Goal: Task Accomplishment & Management: Manage account settings

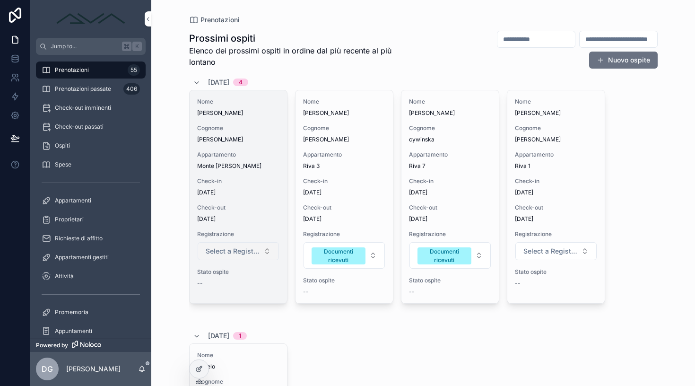
click at [234, 257] on button "Select a Registrazione" at bounding box center [238, 251] width 81 height 18
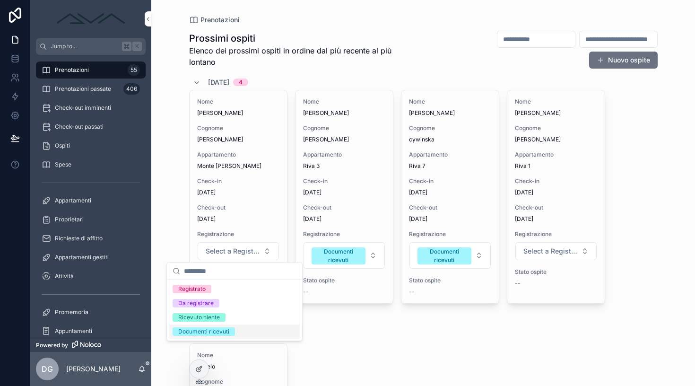
click at [213, 338] on div "Documenti ricevuti" at bounding box center [234, 331] width 131 height 14
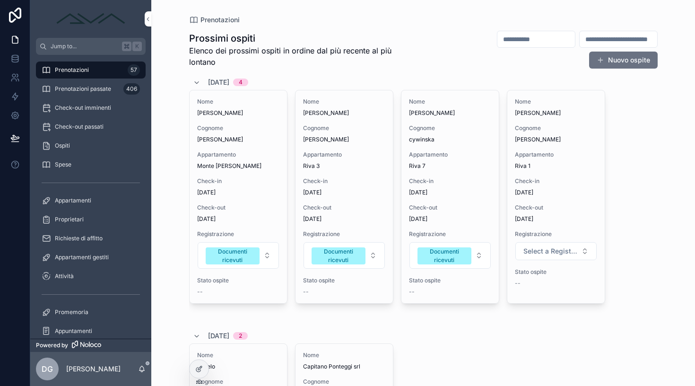
scroll to position [189, 0]
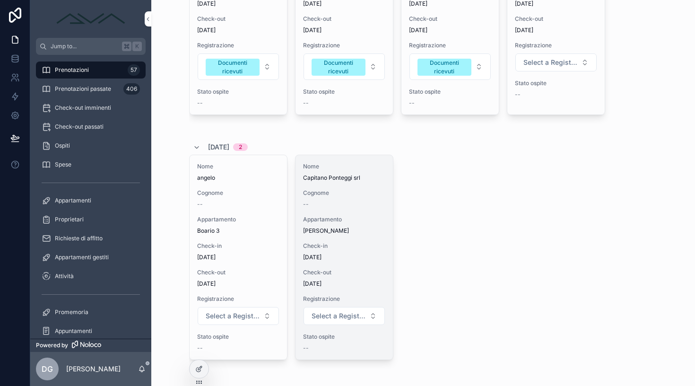
click at [345, 206] on div "--" at bounding box center [344, 204] width 82 height 8
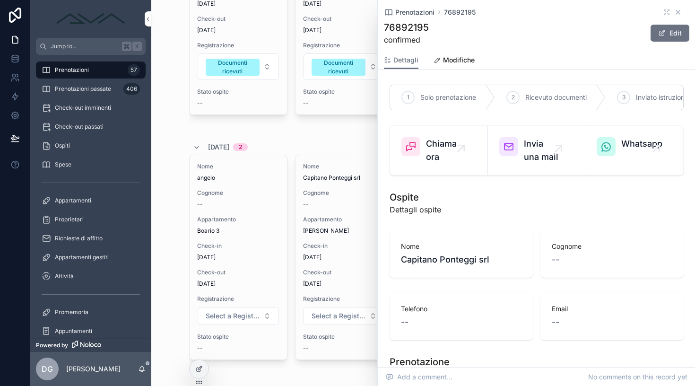
click at [676, 11] on icon "scrollable content" at bounding box center [678, 12] width 4 height 4
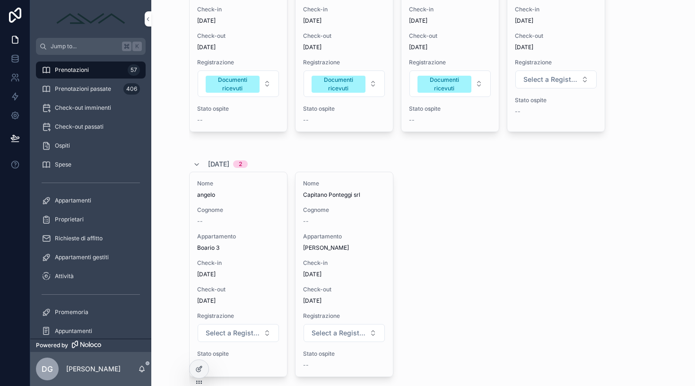
scroll to position [261, 0]
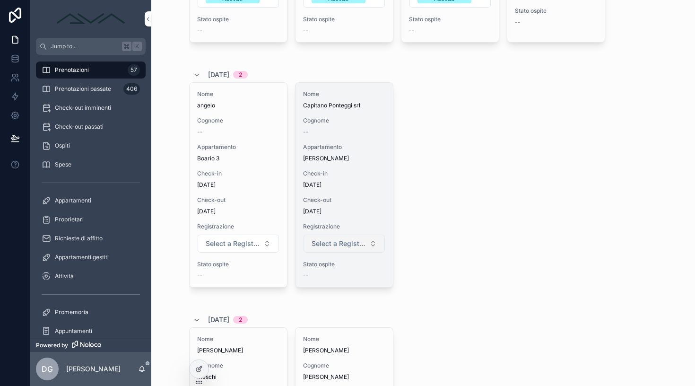
click at [344, 240] on span "Select a Registrazione" at bounding box center [338, 243] width 54 height 9
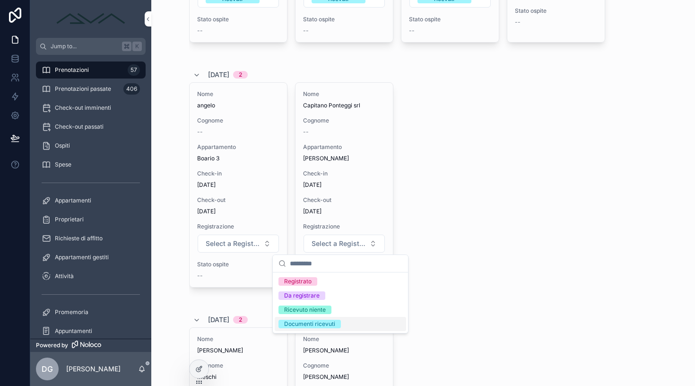
click at [315, 326] on div "Documenti ricevuti" at bounding box center [309, 323] width 51 height 9
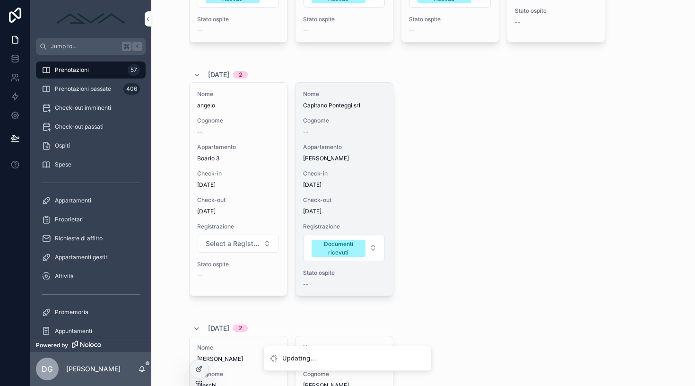
click at [349, 165] on div "Nome Capitano Ponteggi srl Cognome -- Appartamento Angolo Origgi Check-in [DATE…" at bounding box center [343, 189] width 97 height 213
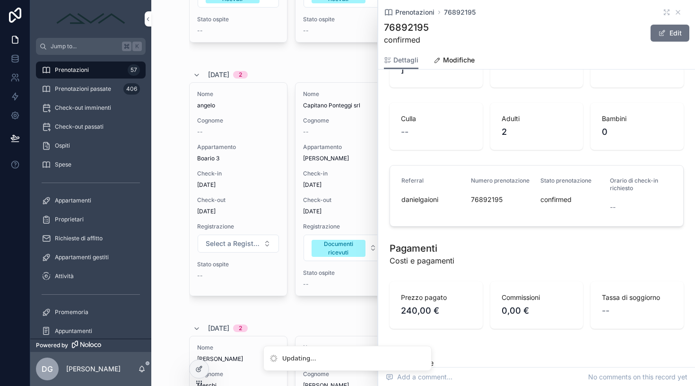
scroll to position [246, 0]
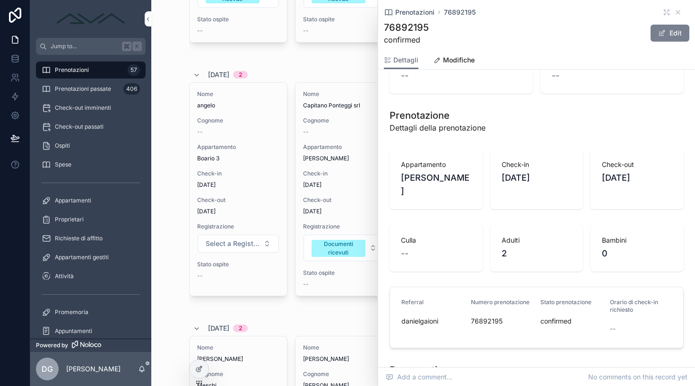
drag, startPoint x: 665, startPoint y: 32, endPoint x: 660, endPoint y: 38, distance: 7.7
click at [665, 32] on button "Edit" at bounding box center [669, 33] width 39 height 17
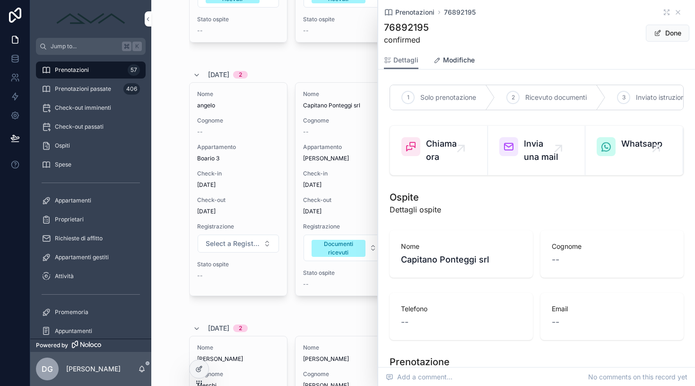
click at [458, 56] on span "Modifiche" at bounding box center [459, 59] width 32 height 9
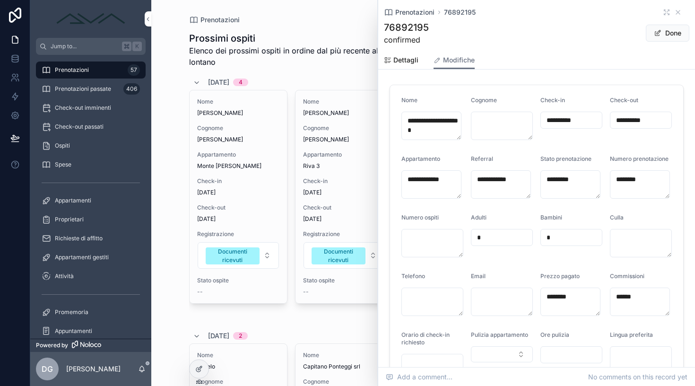
drag, startPoint x: 486, startPoint y: 241, endPoint x: 450, endPoint y: 234, distance: 36.1
click at [450, 234] on form "**********" at bounding box center [536, 239] width 293 height 308
type input "*"
click at [659, 32] on button "Done" at bounding box center [666, 33] width 43 height 17
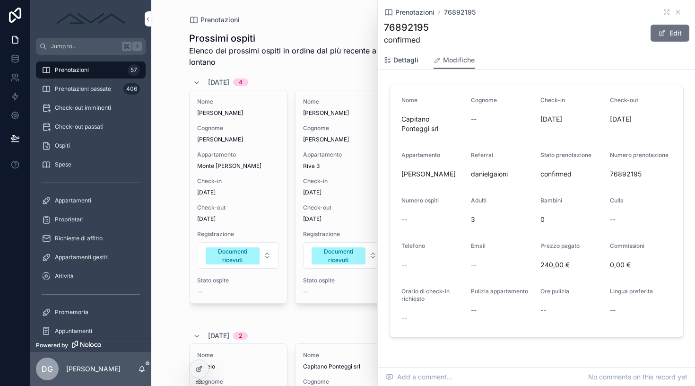
click at [396, 62] on span "Dettagli" at bounding box center [405, 59] width 25 height 9
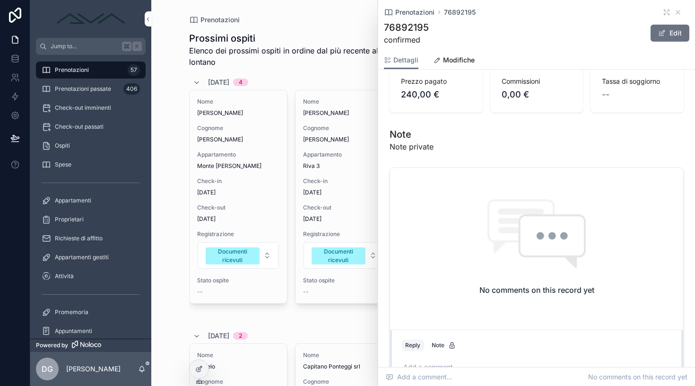
scroll to position [744, 0]
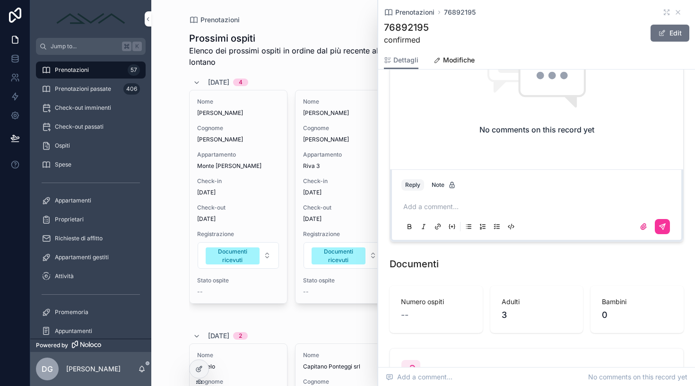
click at [453, 210] on p "scrollable content" at bounding box center [538, 206] width 270 height 9
click at [658, 230] on icon "scrollable content" at bounding box center [662, 227] width 8 height 8
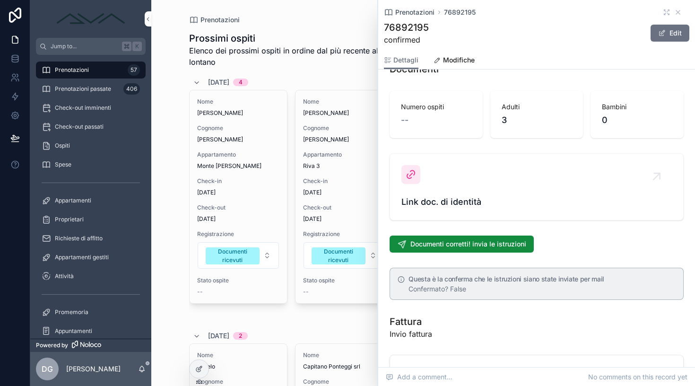
scroll to position [772, 0]
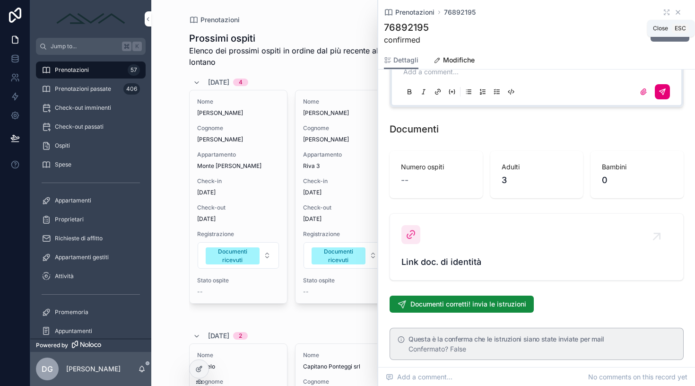
click at [676, 10] on icon "scrollable content" at bounding box center [678, 12] width 4 height 4
